Goal: Task Accomplishment & Management: Manage account settings

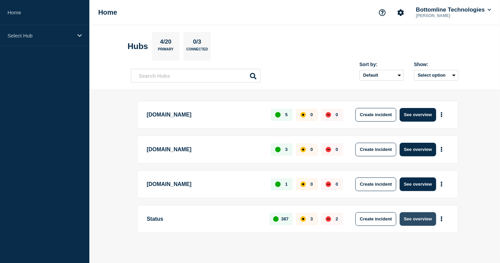
click at [422, 221] on button "See overview" at bounding box center [418, 220] width 36 height 14
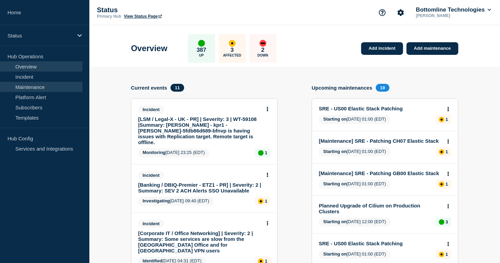
click at [39, 89] on link "Maintenance" at bounding box center [41, 87] width 83 height 10
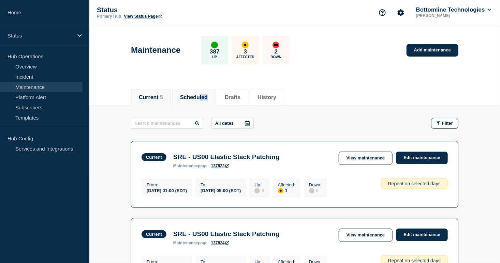
click at [206, 100] on li "Scheduled" at bounding box center [193, 97] width 43 height 17
drag, startPoint x: 206, startPoint y: 100, endPoint x: 202, endPoint y: 100, distance: 4.4
click at [202, 100] on li "Scheduled" at bounding box center [193, 97] width 43 height 17
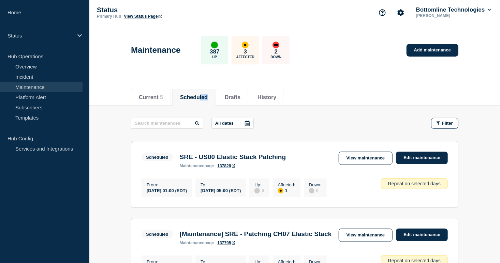
click at [238, 121] on button "All dates" at bounding box center [233, 123] width 42 height 11
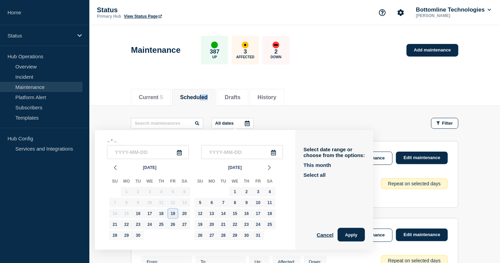
click at [175, 214] on div "19" at bounding box center [173, 214] width 10 height 10
type input "[DATE]"
click at [184, 214] on div "20" at bounding box center [185, 214] width 10 height 10
type input "[DATE]"
click at [356, 233] on button "Apply" at bounding box center [351, 235] width 27 height 14
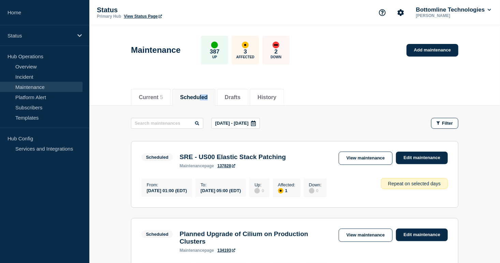
click at [260, 126] on div at bounding box center [253, 123] width 12 height 10
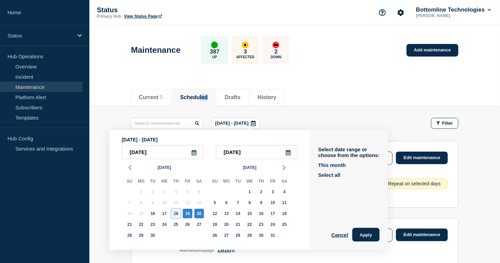
click at [178, 214] on div "18" at bounding box center [176, 214] width 10 height 10
type input "[DATE]"
click at [200, 214] on div "20" at bounding box center [200, 214] width 10 height 10
type input "[DATE]"
click at [371, 235] on button "Apply" at bounding box center [366, 235] width 27 height 14
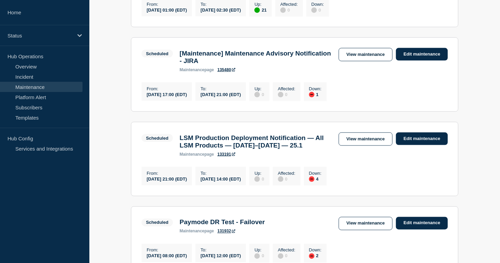
scroll to position [381, 0]
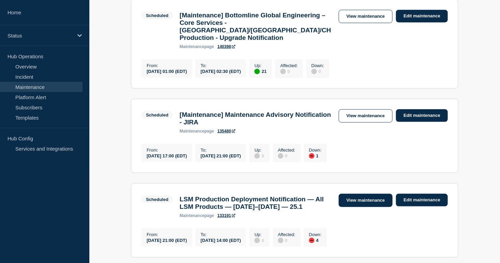
click at [344, 207] on link "View maintenance" at bounding box center [366, 200] width 54 height 13
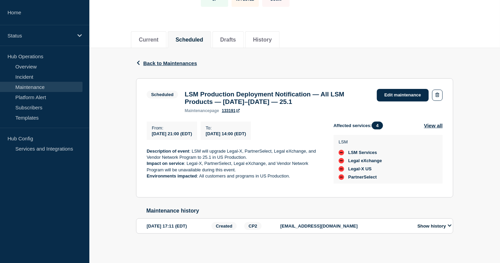
scroll to position [68, 0]
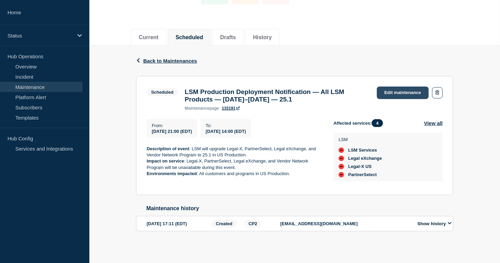
click at [406, 87] on link "Edit maintenance" at bounding box center [403, 93] width 52 height 13
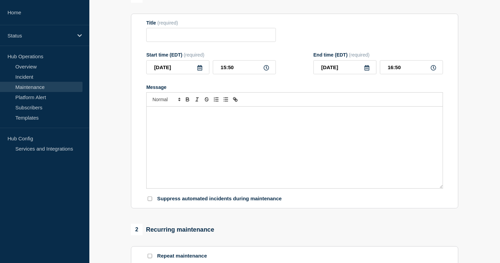
type input "LSM Production Deployment Notification — All LSM Products — [DATE]–[DATE] — 25.1"
type input "[DATE]"
type input "21:00"
type input "[DATE]"
type input "14:00"
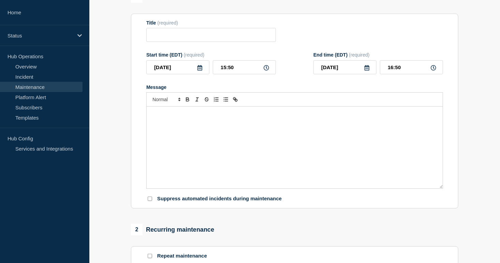
checkbox input "true"
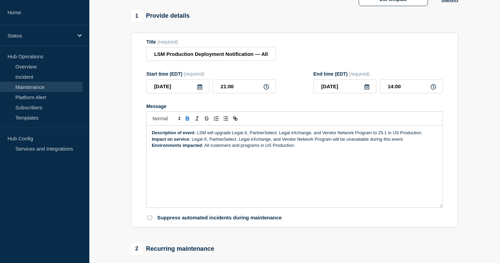
click at [320, 149] on p "Environments impacted : All customers and programs in [GEOGRAPHIC_DATA] Product…" at bounding box center [295, 146] width 286 height 6
drag, startPoint x: 201, startPoint y: 161, endPoint x: 205, endPoint y: 161, distance: 4.1
click at [201, 155] on p "Associated WT CRs :" at bounding box center [295, 152] width 286 height 6
paste input "[URL][DOMAIN_NAME]"
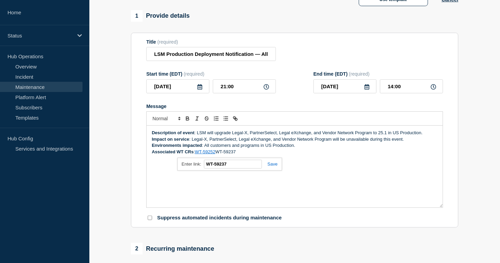
type input "[URL][DOMAIN_NAME]"
click at [267, 155] on p "Associated WT CRs : WT-59252 WT-59237" at bounding box center [295, 152] width 286 height 6
click at [219, 155] on link "WT-59237" at bounding box center [227, 151] width 20 height 5
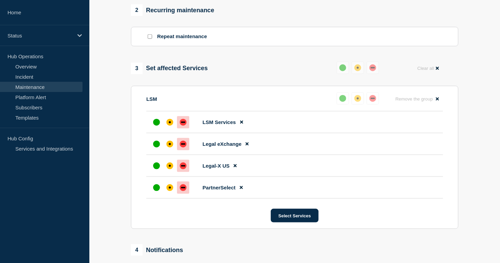
scroll to position [468, 0]
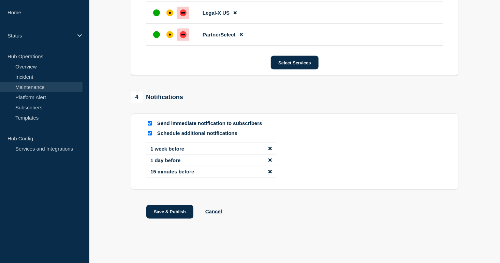
click at [150, 124] on input "Send immediate notification to subscribers" at bounding box center [150, 123] width 4 height 4
checkbox input "false"
click at [165, 216] on button "Save & Publish" at bounding box center [169, 212] width 47 height 14
